Goal: Communication & Community: Answer question/provide support

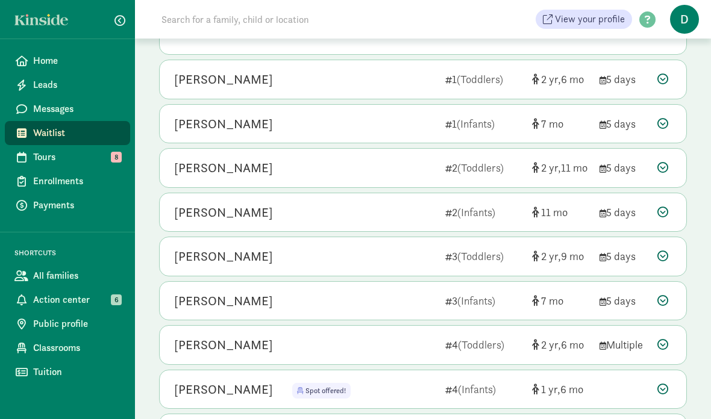
scroll to position [188, 0]
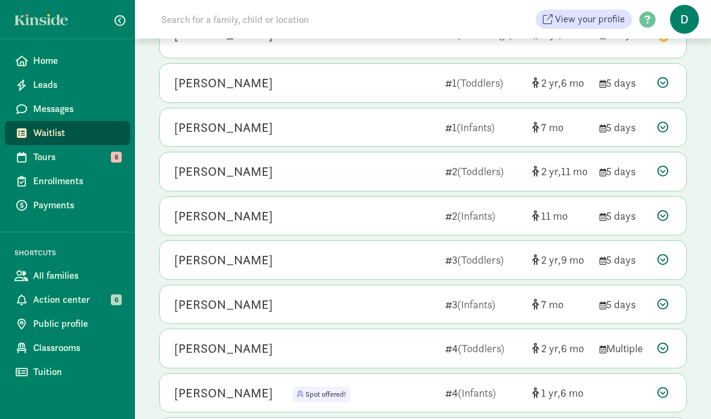
click at [656, 173] on div "Chalaya Diaz 2 (Toddlers) 2 11 5 days" at bounding box center [423, 171] width 526 height 39
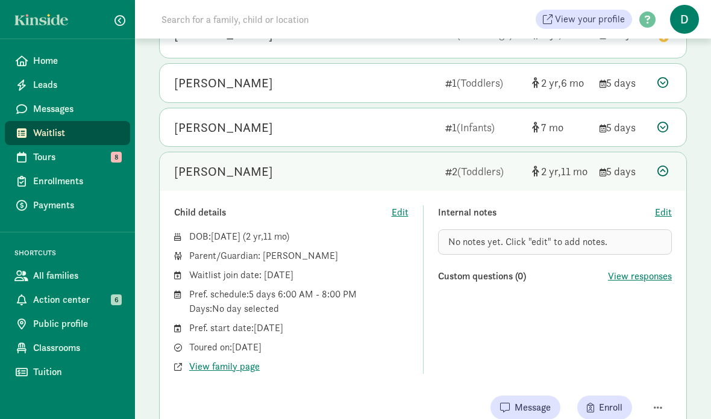
click at [514, 392] on div "Child details Edit DOB: Aug 16, 2022 ( 2 11 ) Parent/Guardian: Chantel Grant Wa…" at bounding box center [423, 312] width 526 height 243
click at [515, 403] on span "Message" at bounding box center [532, 407] width 36 height 14
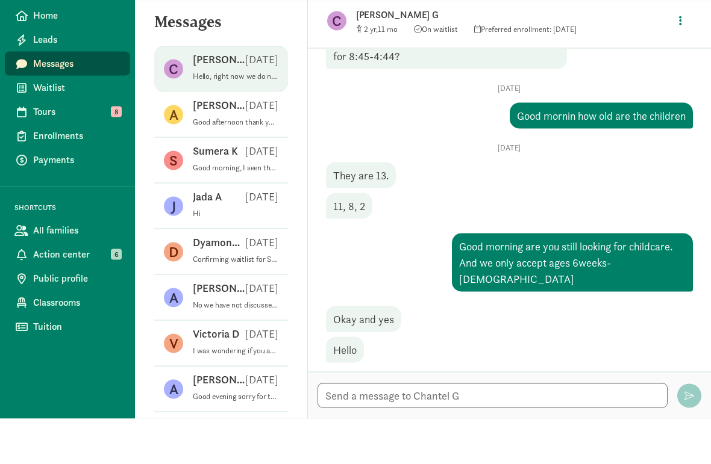
scroll to position [30, 0]
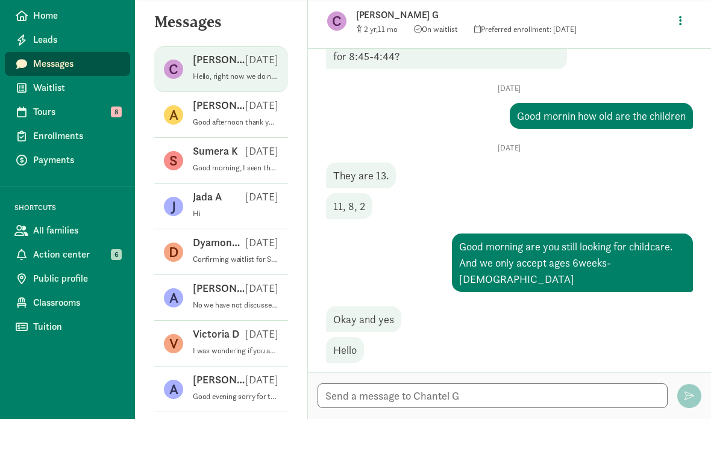
click at [109, 126] on span "Waitlist" at bounding box center [76, 133] width 87 height 14
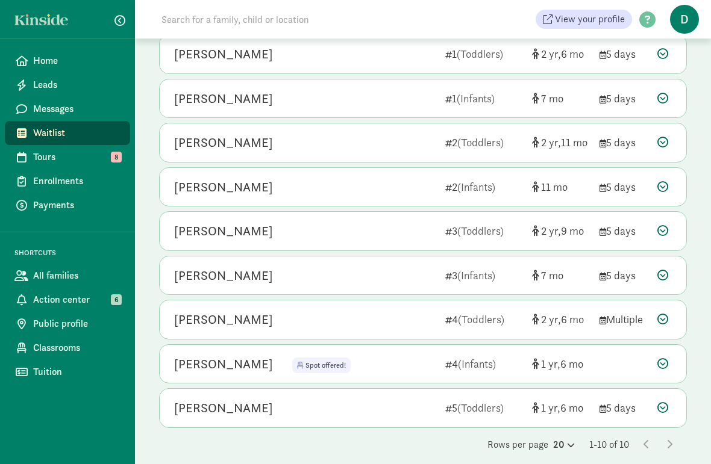
scroll to position [217, 0]
click at [662, 233] on icon at bounding box center [662, 230] width 11 height 11
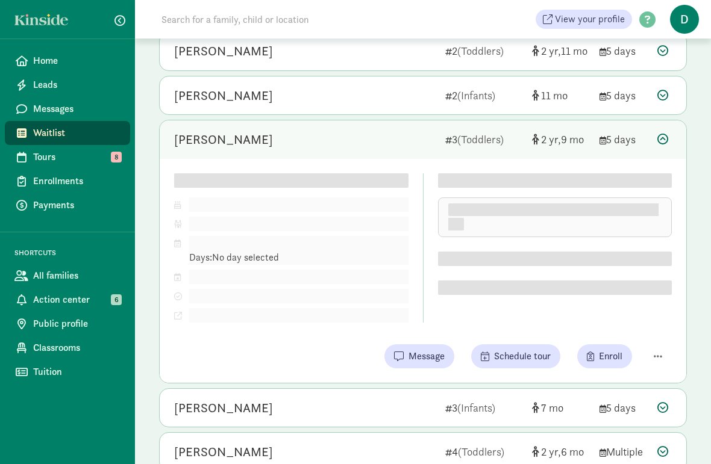
scroll to position [308, 0]
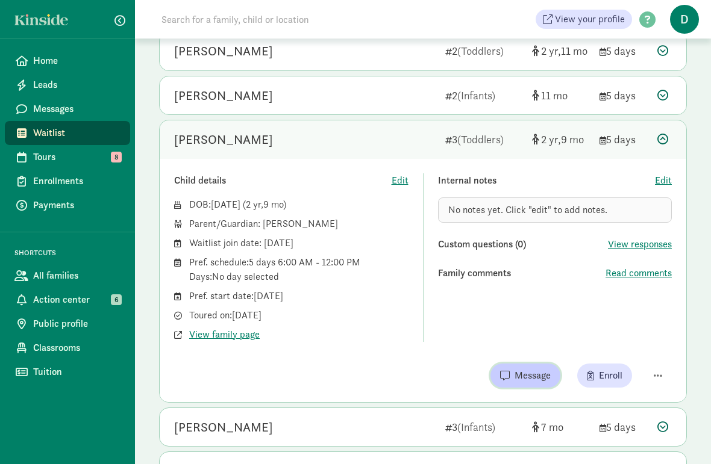
click at [518, 385] on button "Message" at bounding box center [525, 376] width 70 height 24
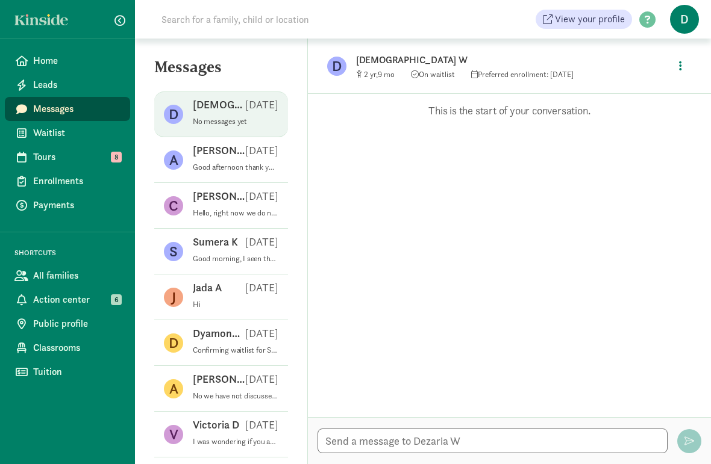
scroll to position [30, 0]
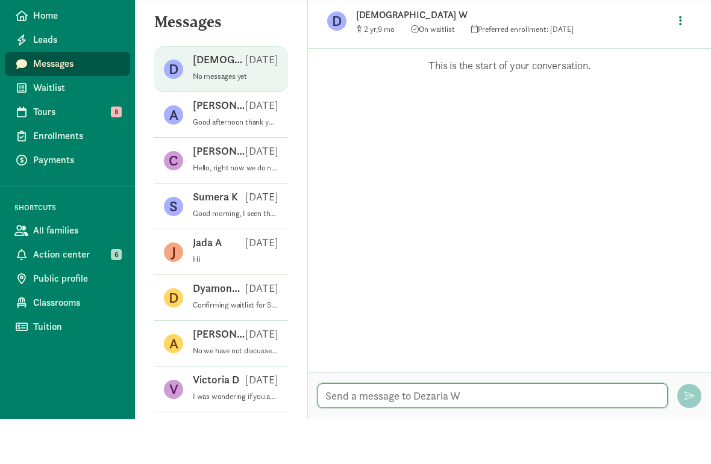
click at [544, 429] on textarea at bounding box center [492, 441] width 350 height 25
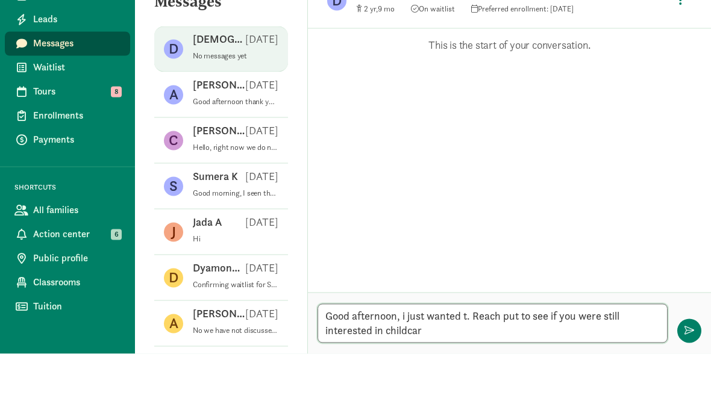
scroll to position [48, 0]
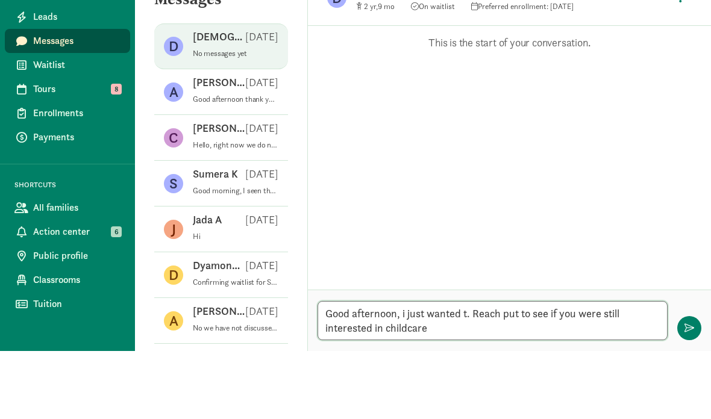
click at [479, 369] on textarea "Good afternoon, i just wanted t. Reach put to see if you were still interested …" at bounding box center [492, 388] width 350 height 39
click at [522, 369] on textarea "Good afternoon, i just wanted to reach put to see if you were still interested …" at bounding box center [492, 388] width 350 height 39
click at [490, 369] on textarea "Good afternoon, i just wanted to reach out to see if you were still interested …" at bounding box center [492, 388] width 350 height 39
type textarea "Good afternoon, i just wanted to reach out to see if you were still interested …"
click at [691, 391] on span "button" at bounding box center [689, 396] width 10 height 10
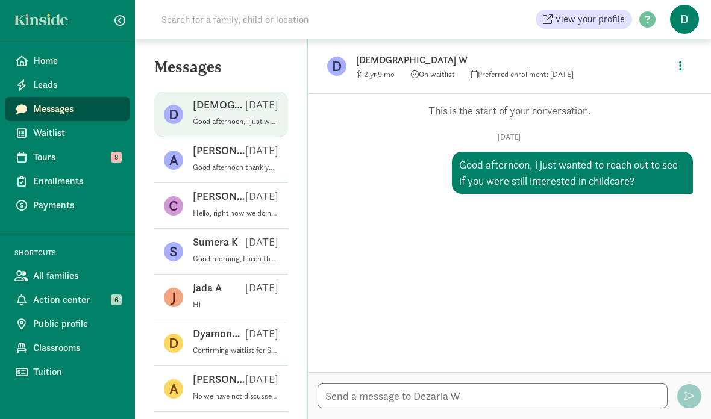
click at [97, 137] on span "Waitlist" at bounding box center [76, 133] width 87 height 14
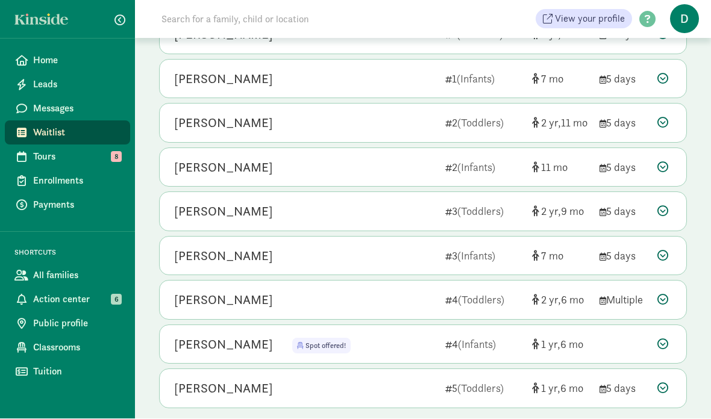
scroll to position [223, 0]
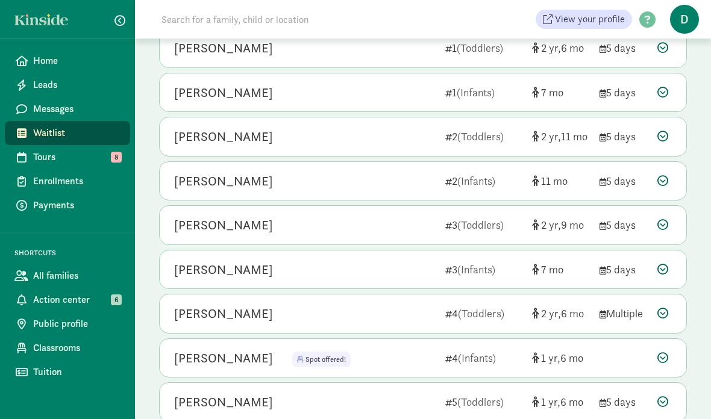
click at [656, 394] on div "Ayceon Thomas 5 (Toddlers) 1 6 5 days" at bounding box center [423, 402] width 526 height 39
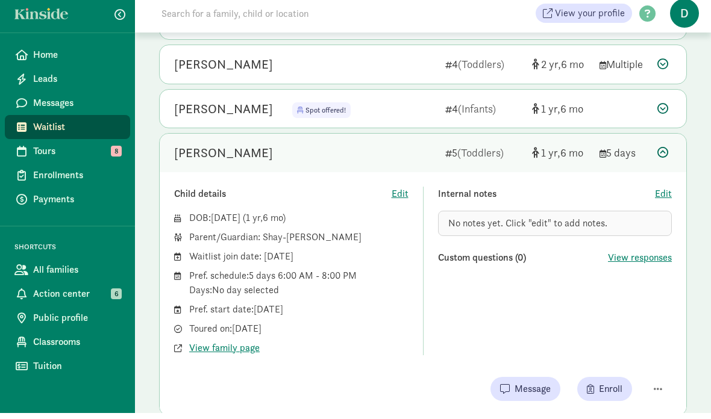
scroll to position [514, 0]
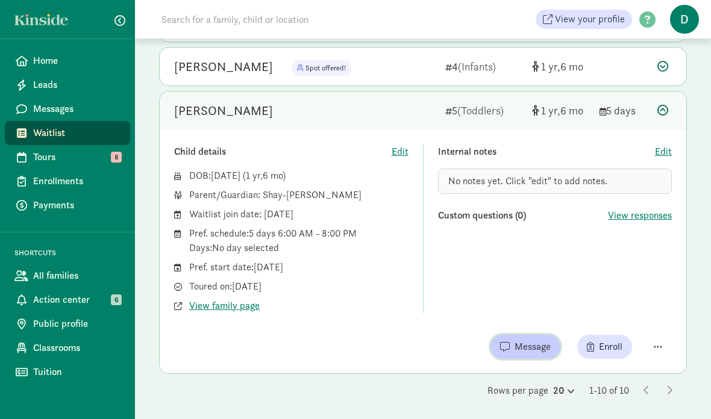
click at [534, 340] on span "Message" at bounding box center [532, 347] width 36 height 14
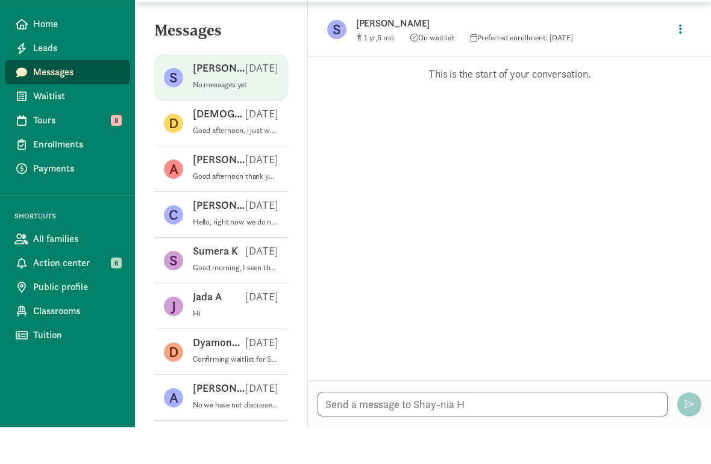
scroll to position [30, 0]
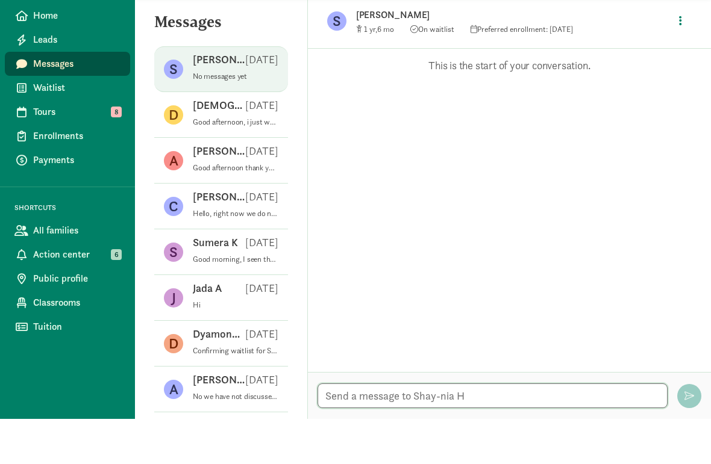
click at [496, 429] on textarea at bounding box center [492, 441] width 350 height 25
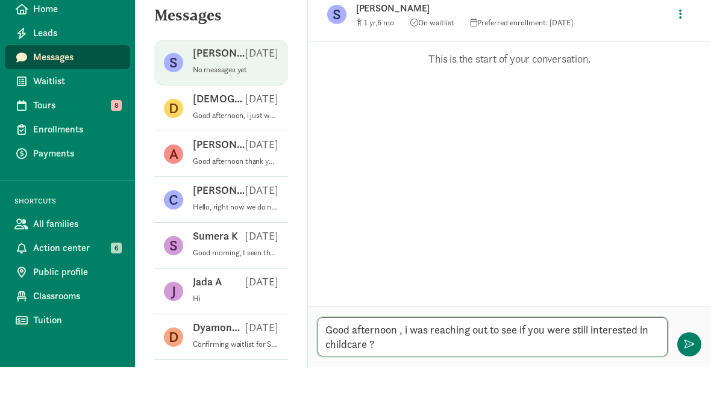
scroll to position [48, 0]
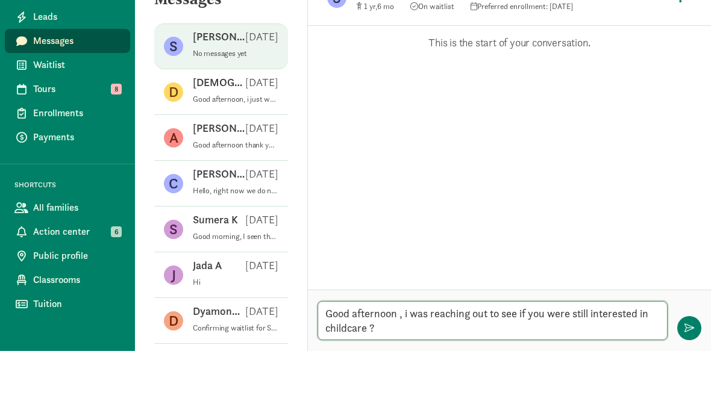
type textarea "Good afternoon , i was reaching out to see if you were still interested in chil…"
click at [687, 384] on button "button" at bounding box center [689, 396] width 24 height 24
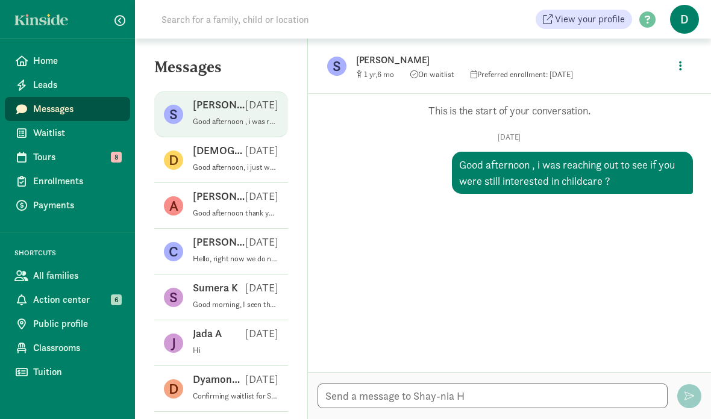
click at [46, 134] on span "Waitlist" at bounding box center [76, 133] width 87 height 14
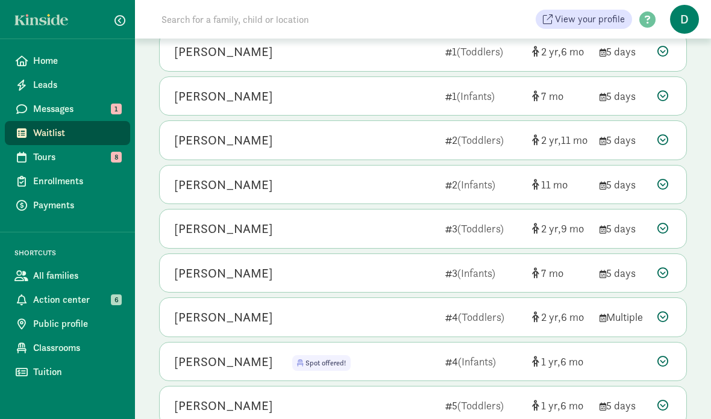
scroll to position [223, 0]
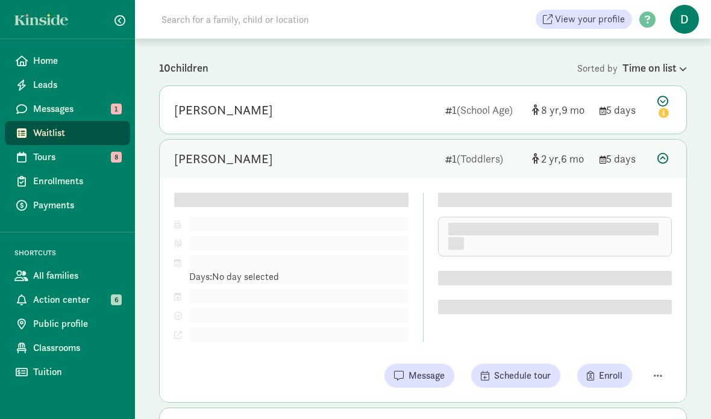
scroll to position [119, 0]
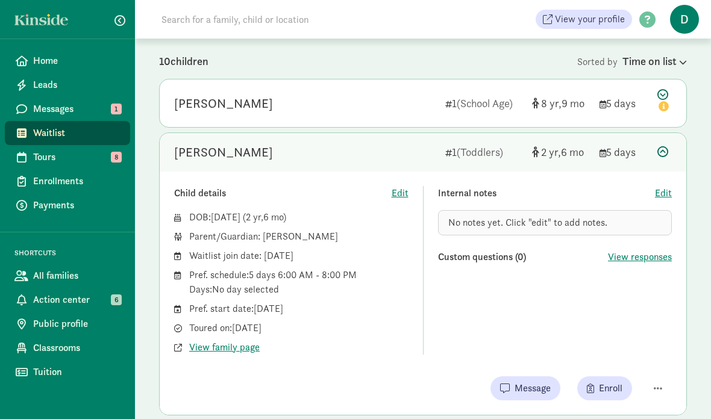
click at [668, 158] on div at bounding box center [664, 152] width 14 height 16
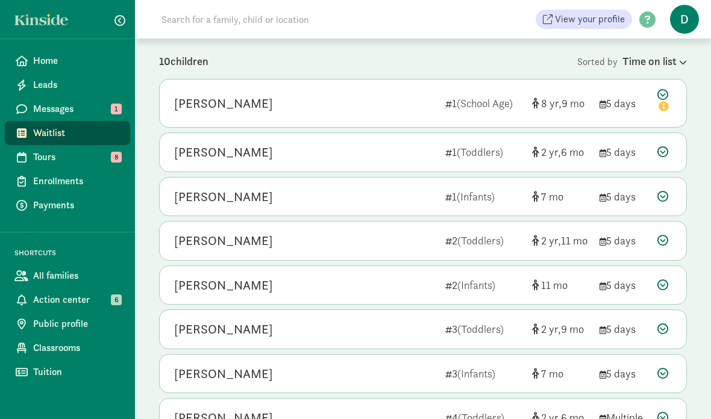
click at [123, 112] on link "Messages 1" at bounding box center [67, 109] width 125 height 24
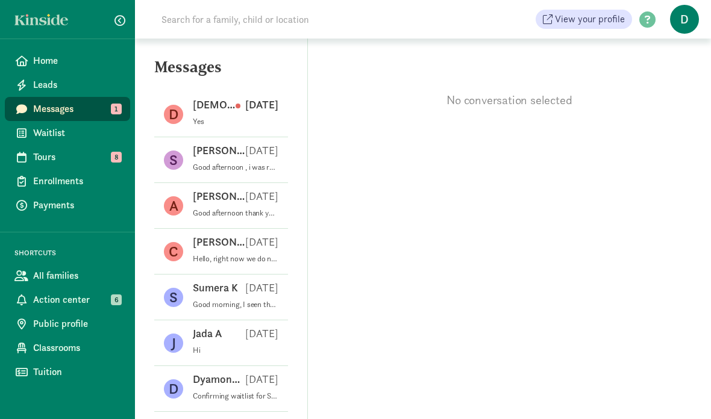
click at [254, 104] on p "[DATE]" at bounding box center [256, 105] width 43 height 14
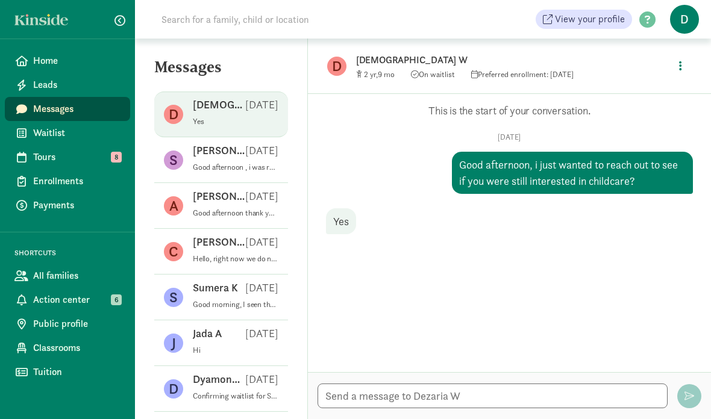
scroll to position [48, 0]
click at [583, 394] on textarea at bounding box center [492, 396] width 350 height 25
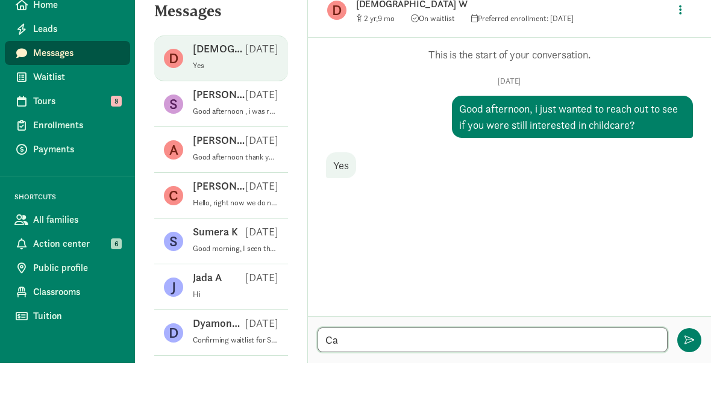
type textarea "C"
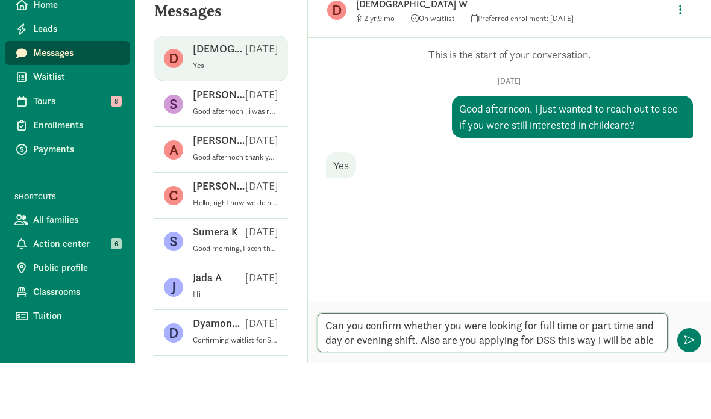
scroll to position [0, 0]
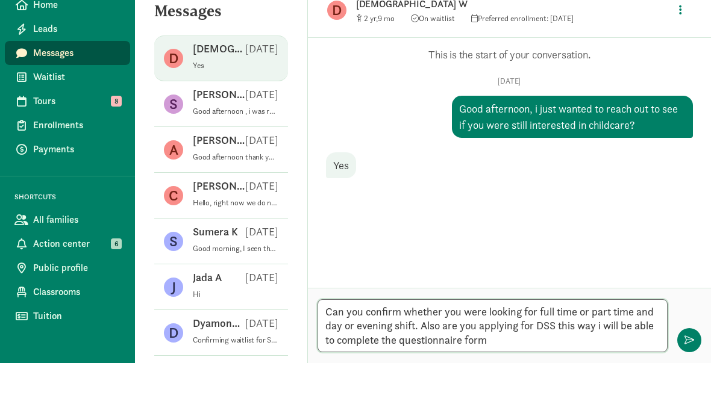
type textarea "Can you confirm whether you were looking for full time or part time and day or …"
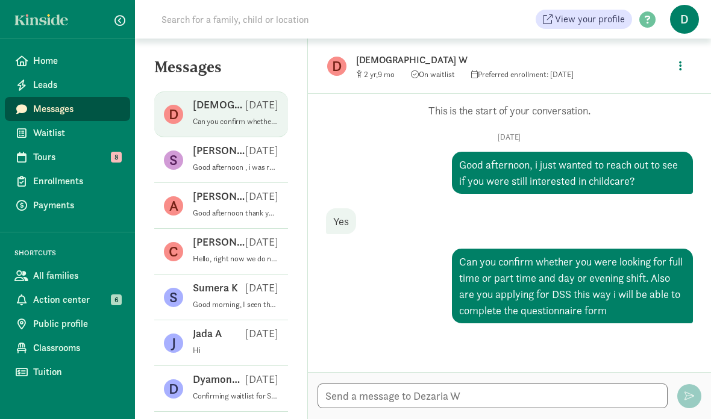
click at [373, 64] on p "[DEMOGRAPHIC_DATA] W" at bounding box center [512, 60] width 313 height 17
click at [381, 55] on p "[DEMOGRAPHIC_DATA] W" at bounding box center [512, 60] width 313 height 17
click at [375, 55] on p "[DEMOGRAPHIC_DATA] W" at bounding box center [512, 60] width 313 height 17
click at [335, 70] on figure "D" at bounding box center [336, 66] width 19 height 19
click at [83, 137] on span "Waitlist" at bounding box center [76, 133] width 87 height 14
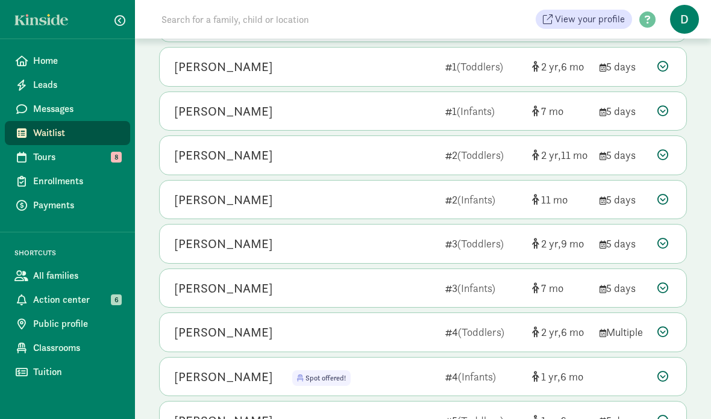
scroll to position [271, 0]
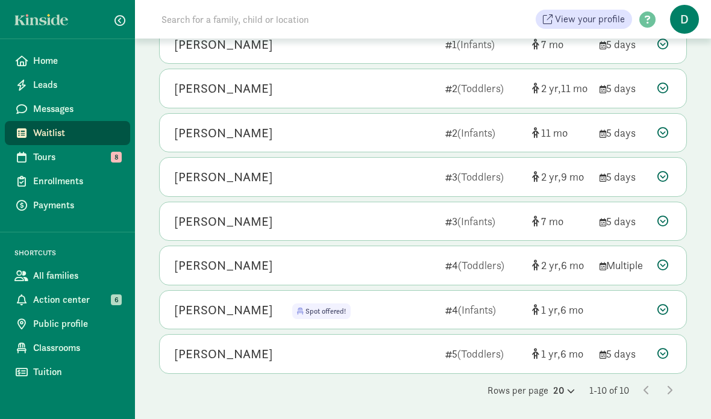
click at [649, 179] on div "Ka’reme Nash 3 (Toddlers) 2 9 5 days" at bounding box center [423, 177] width 526 height 39
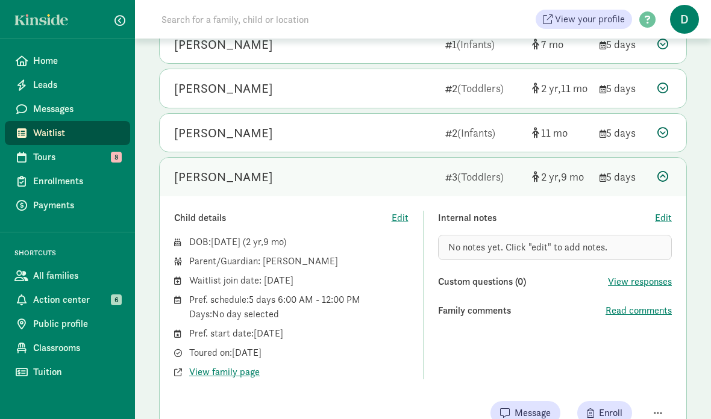
click at [108, 123] on link "Waitlist" at bounding box center [67, 133] width 125 height 24
click at [110, 102] on span "Messages" at bounding box center [76, 109] width 87 height 14
